Goal: Information Seeking & Learning: Learn about a topic

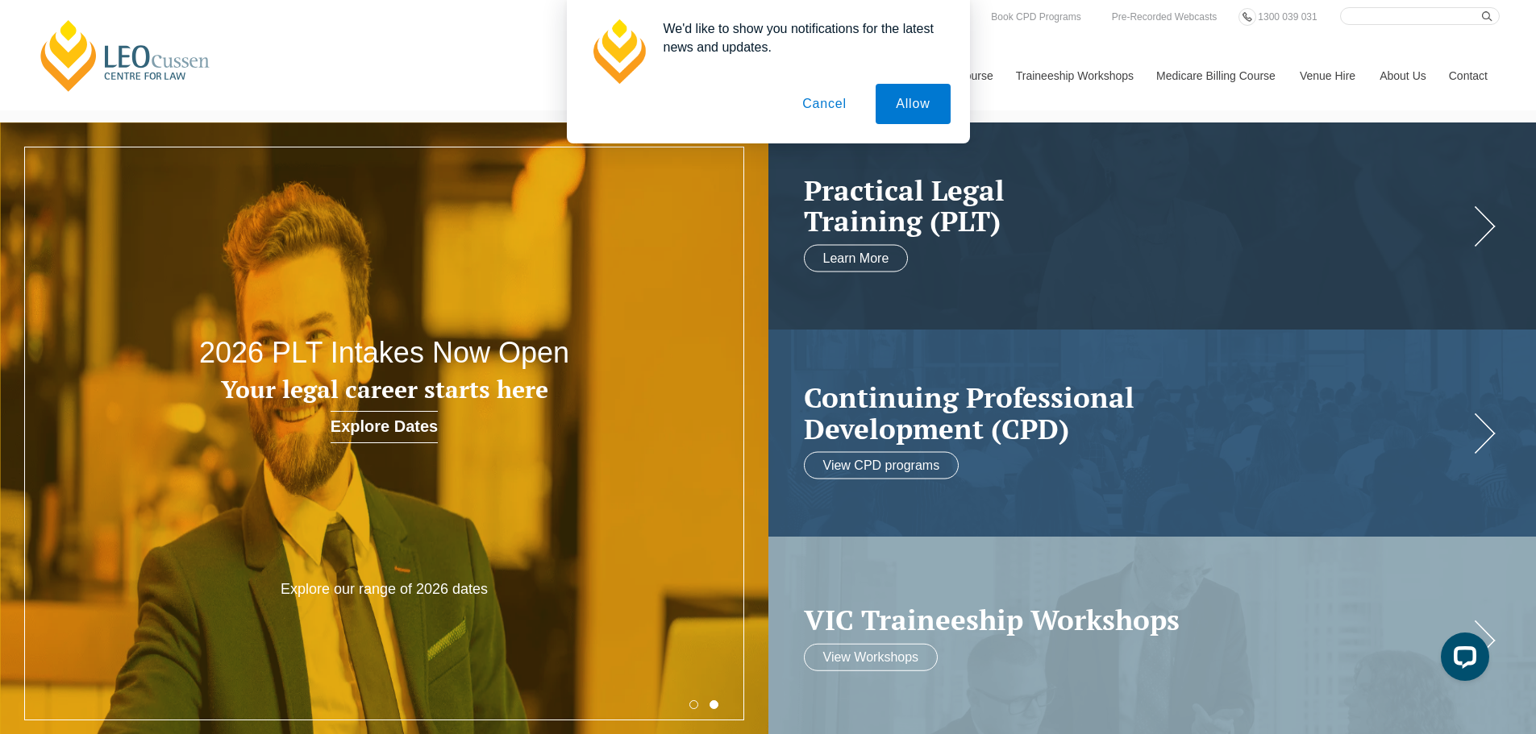
click at [840, 106] on button "Cancel" at bounding box center [824, 104] width 85 height 40
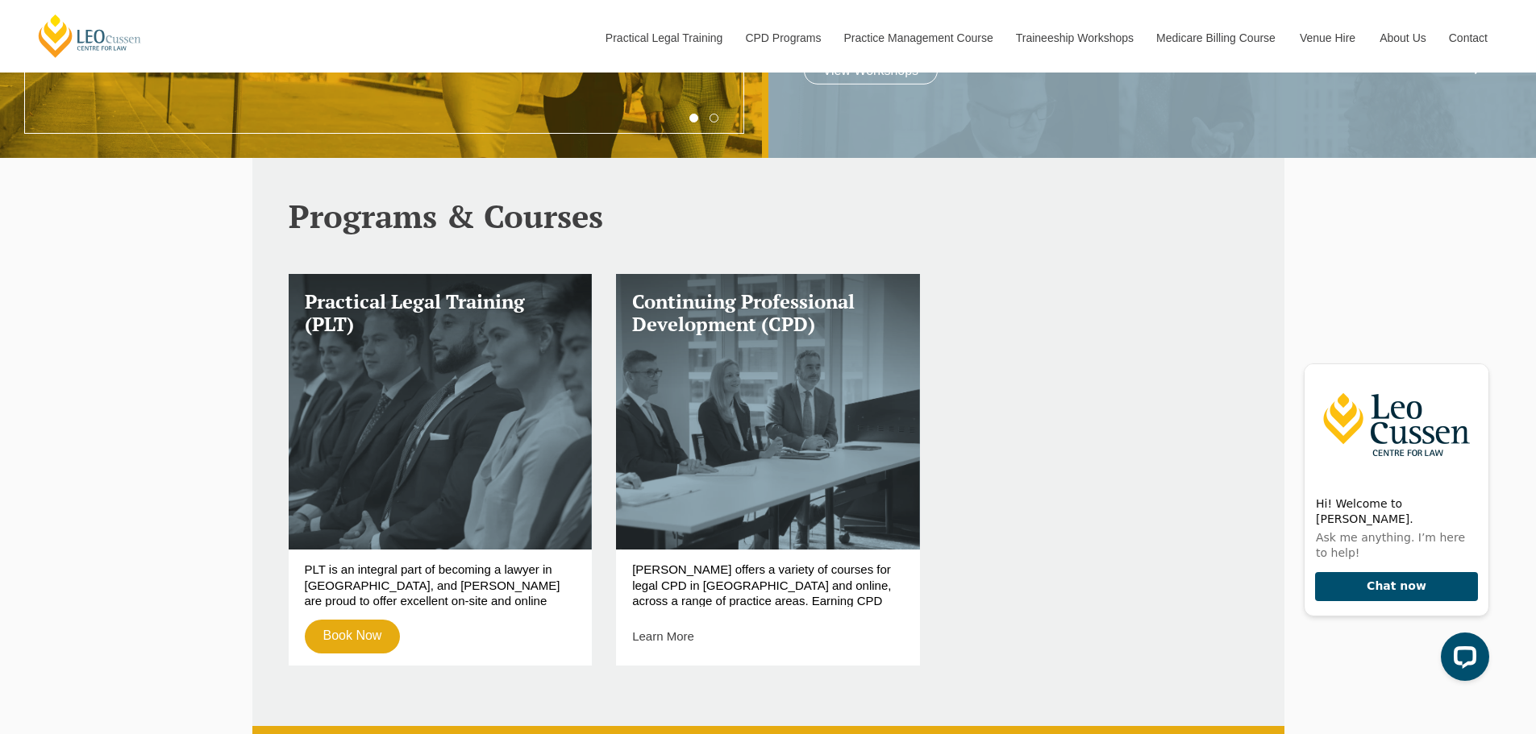
scroll to position [322, 0]
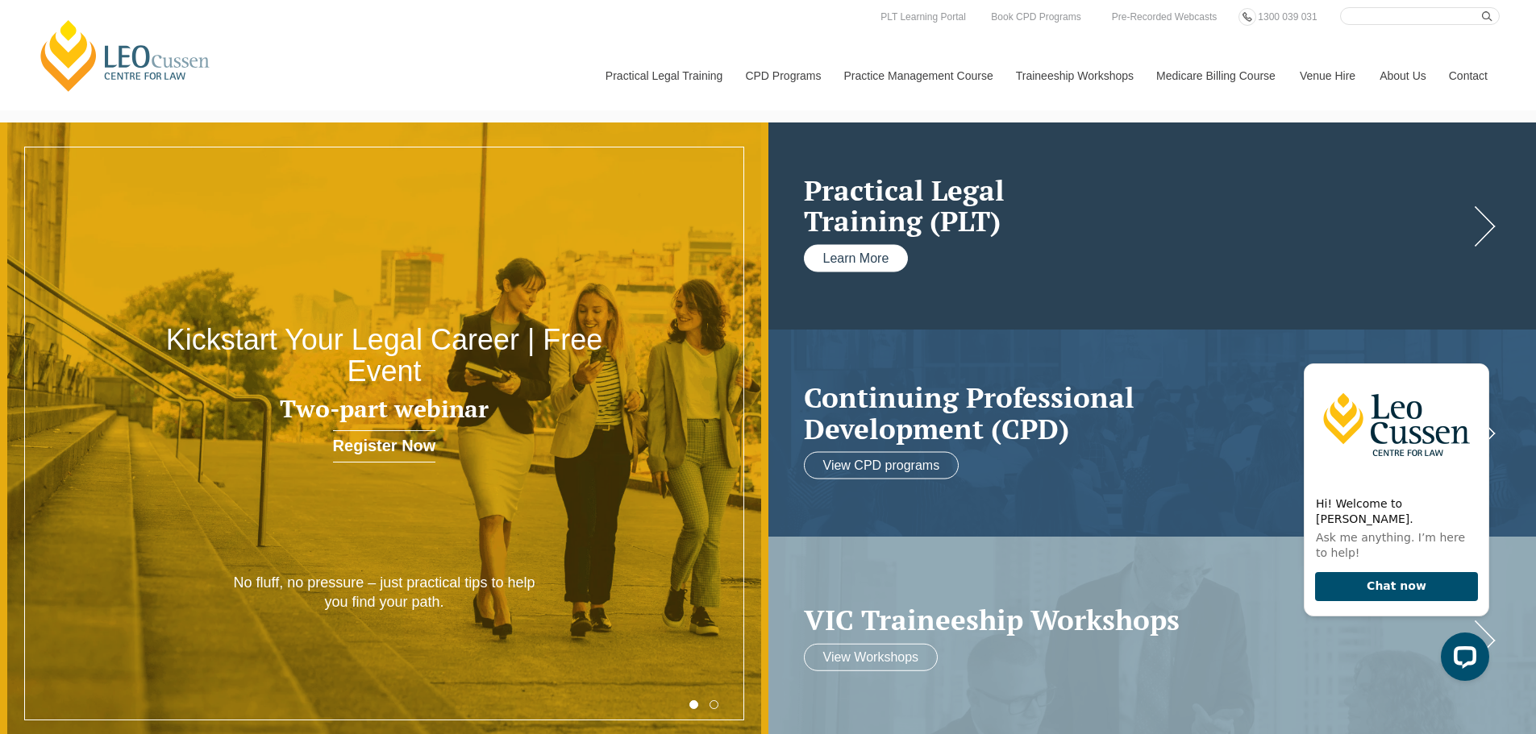
click at [875, 265] on link "Learn More" at bounding box center [856, 257] width 105 height 27
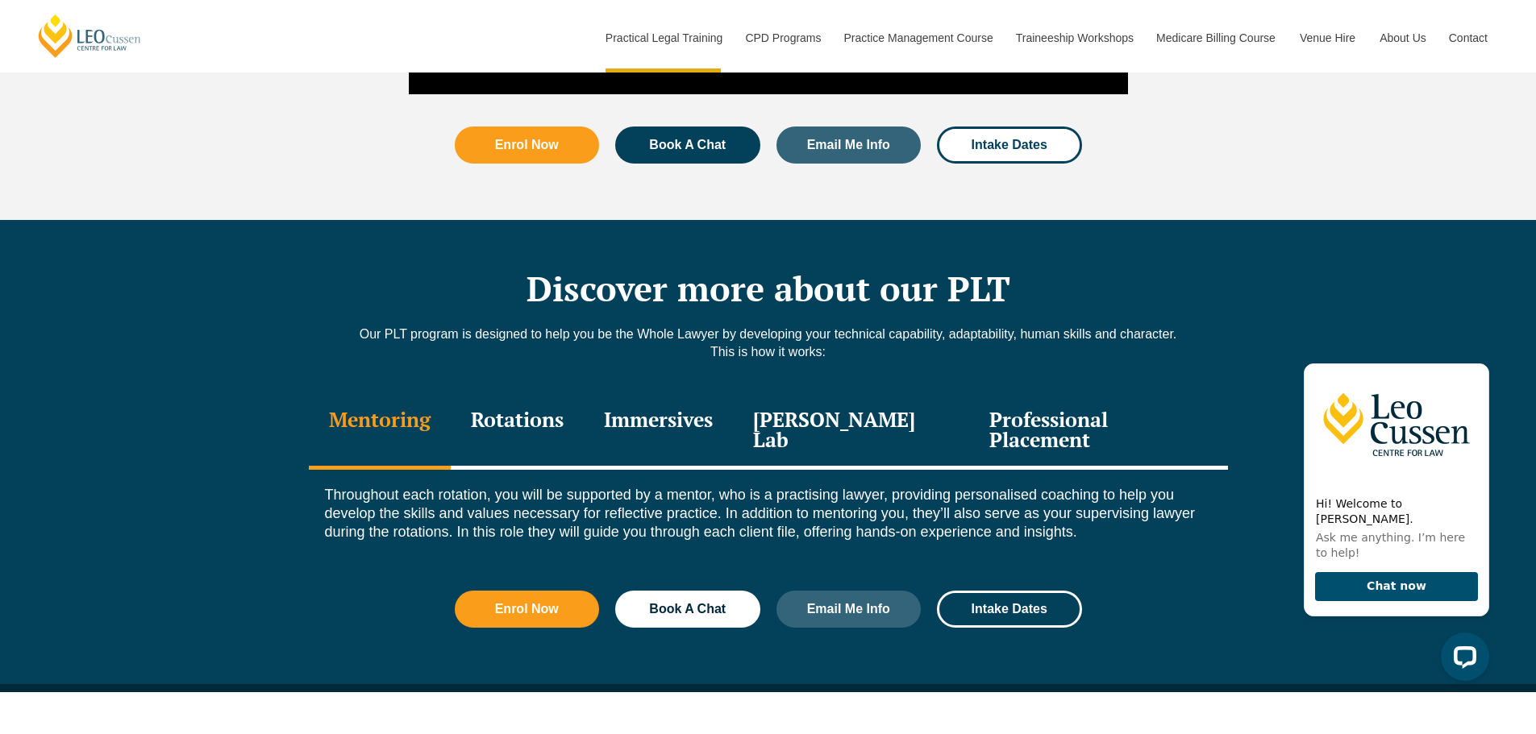
scroll to position [2096, 0]
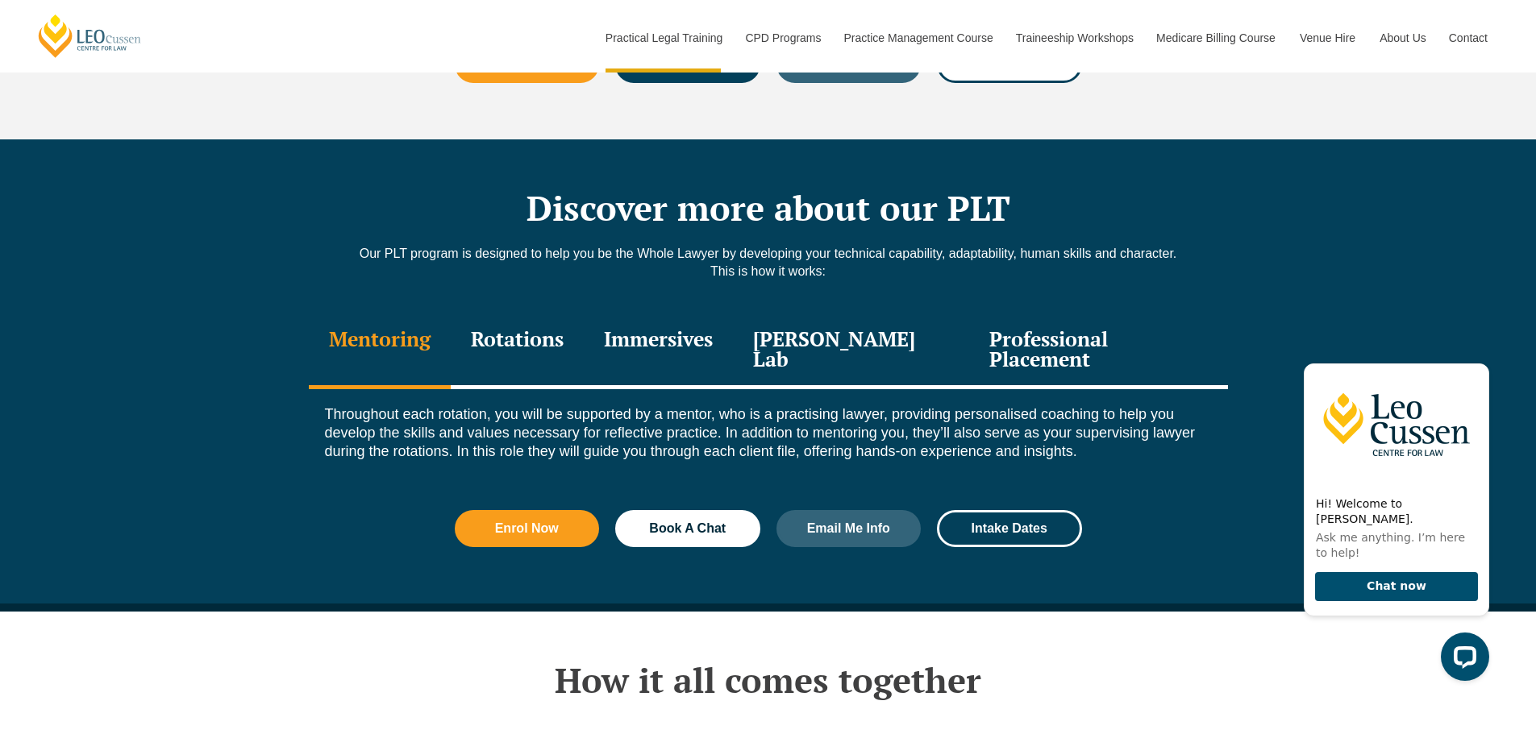
click at [518, 313] on div "Rotations" at bounding box center [517, 351] width 133 height 77
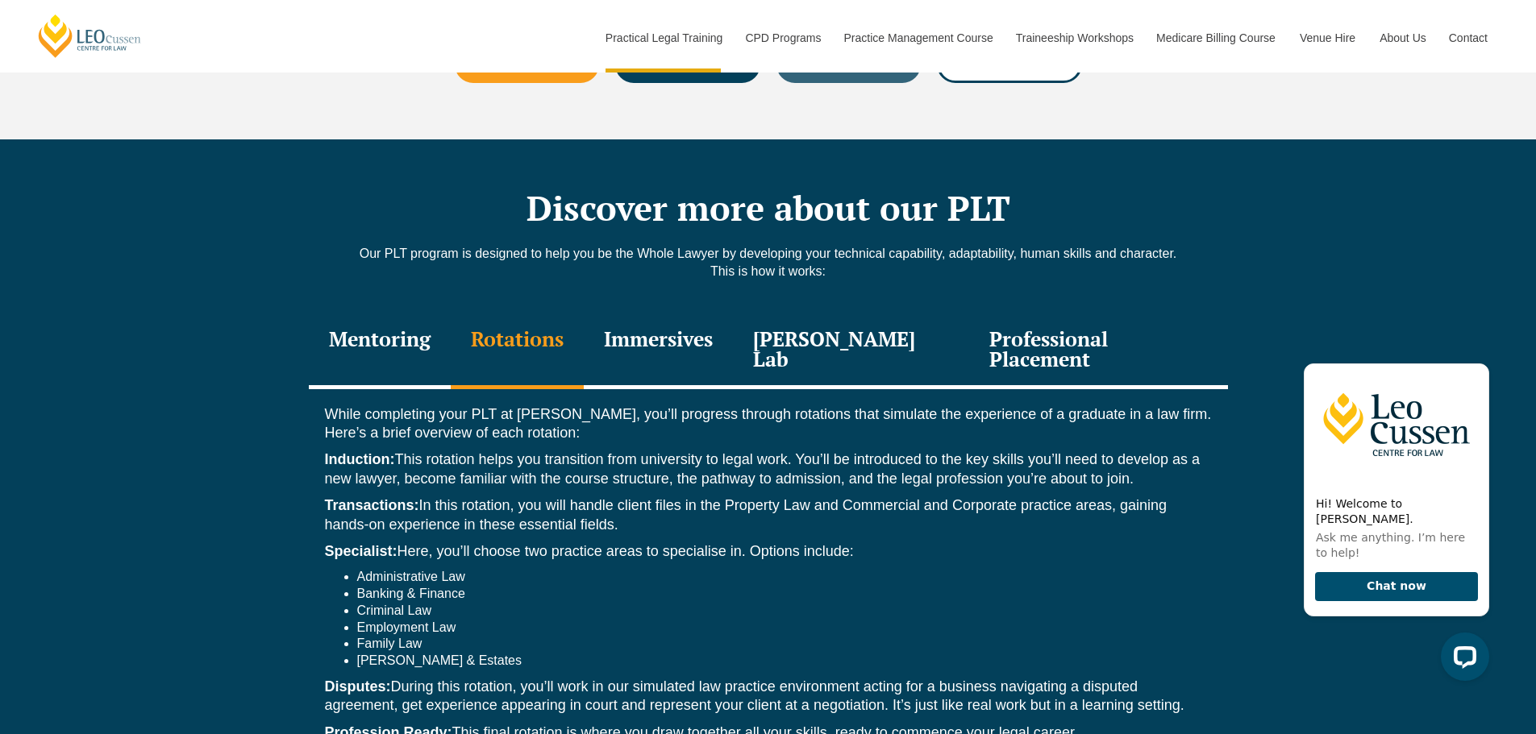
click at [396, 313] on div "Mentoring" at bounding box center [380, 351] width 142 height 77
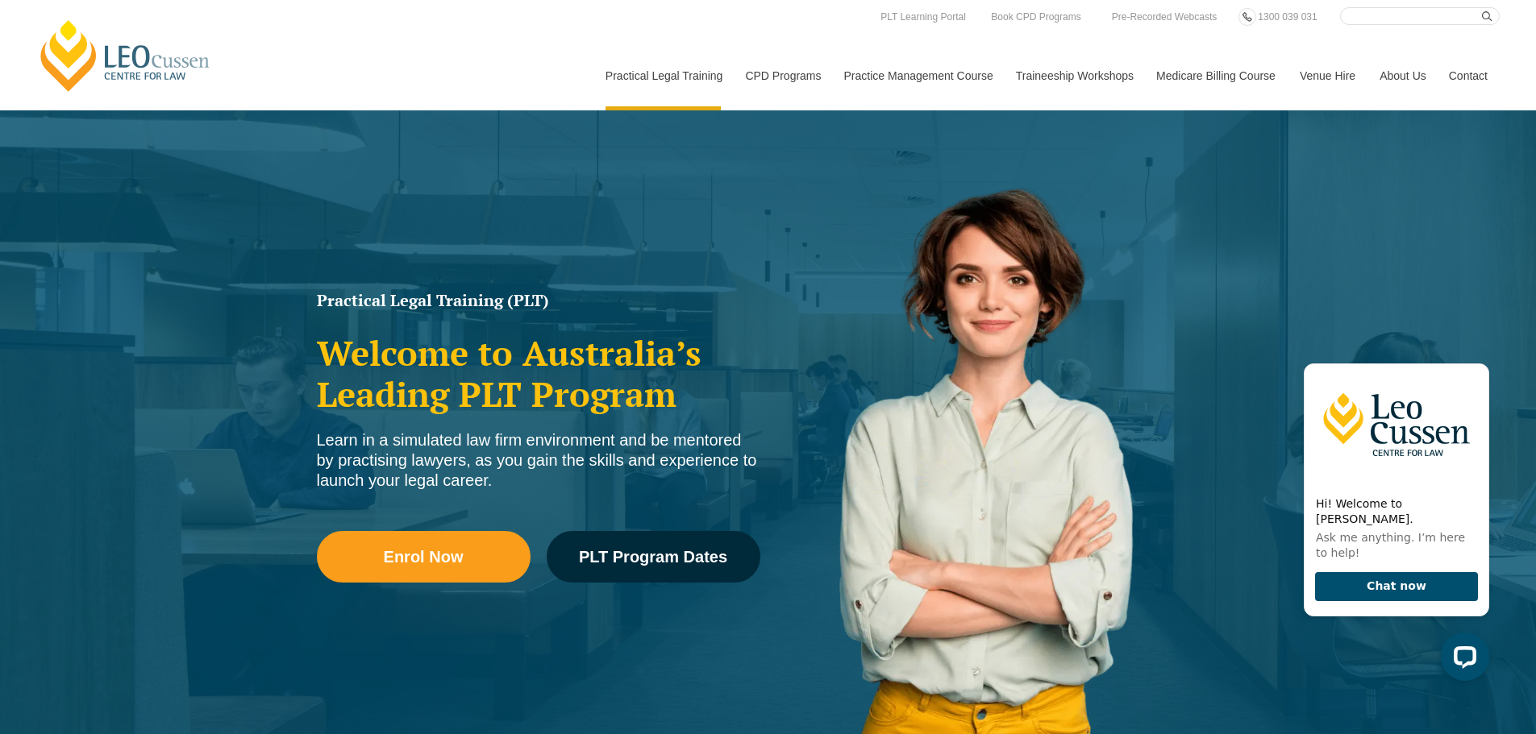
scroll to position [0, 0]
